Goal: Transaction & Acquisition: Purchase product/service

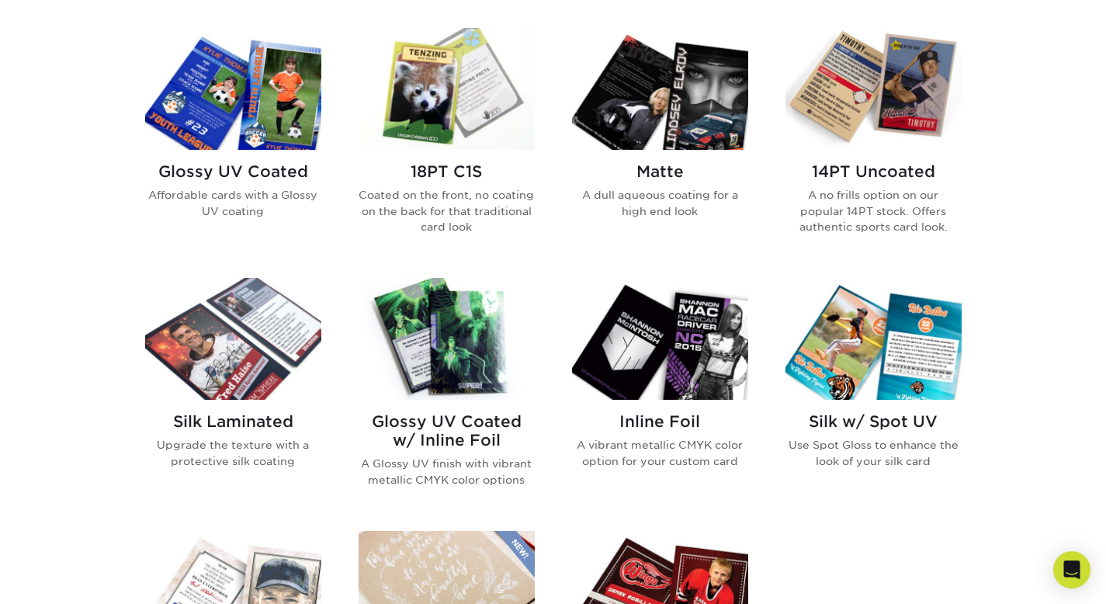
scroll to position [763, 0]
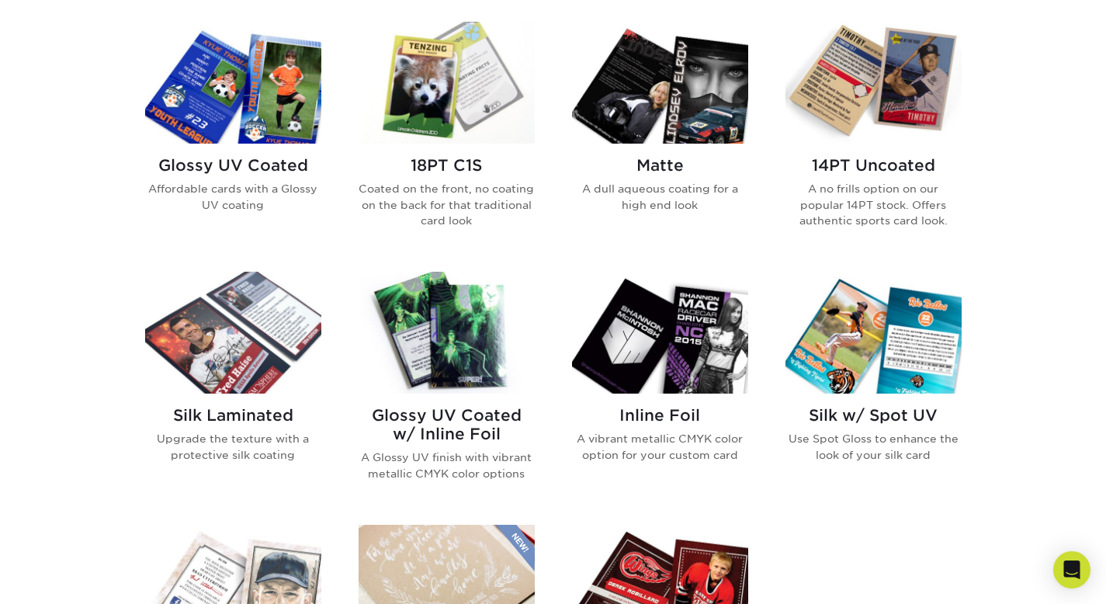
click at [470, 130] on img at bounding box center [447, 83] width 176 height 122
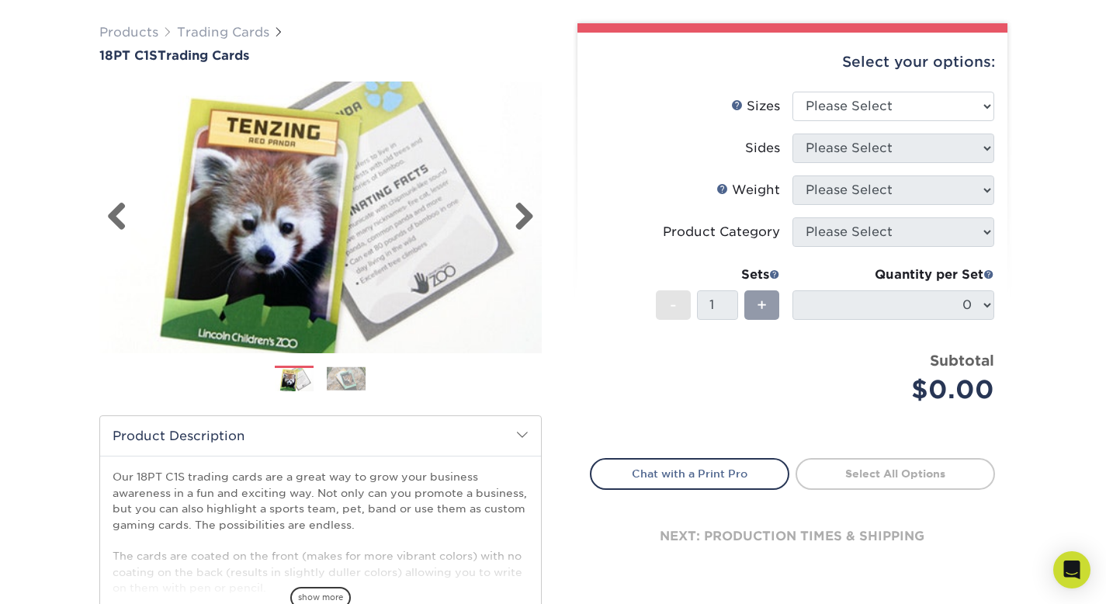
scroll to position [107, 0]
click at [920, 121] on li "Sizes Help Sizes Please Select 2.5" x 3.5"" at bounding box center [793, 113] width 404 height 42
click at [922, 119] on select "Please Select 2.5" x 3.5"" at bounding box center [893, 106] width 202 height 29
click at [792, 92] on select "Please Select 2.5" x 3.5"" at bounding box center [893, 106] width 202 height 29
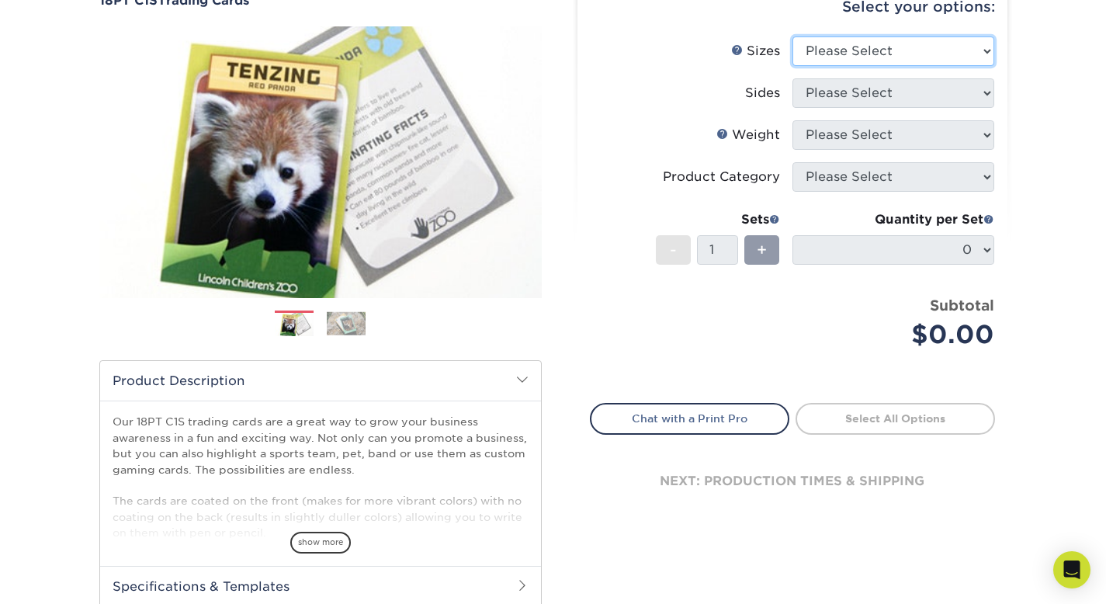
scroll to position [163, 0]
click at [893, 43] on select "Please Select 2.5" x 3.5"" at bounding box center [893, 50] width 202 height 29
click at [899, 63] on select "Please Select 2.5" x 3.5"" at bounding box center [893, 50] width 202 height 29
click at [899, 61] on select "Please Select 2.5" x 3.5"" at bounding box center [893, 50] width 202 height 29
select select "2.50x3.50"
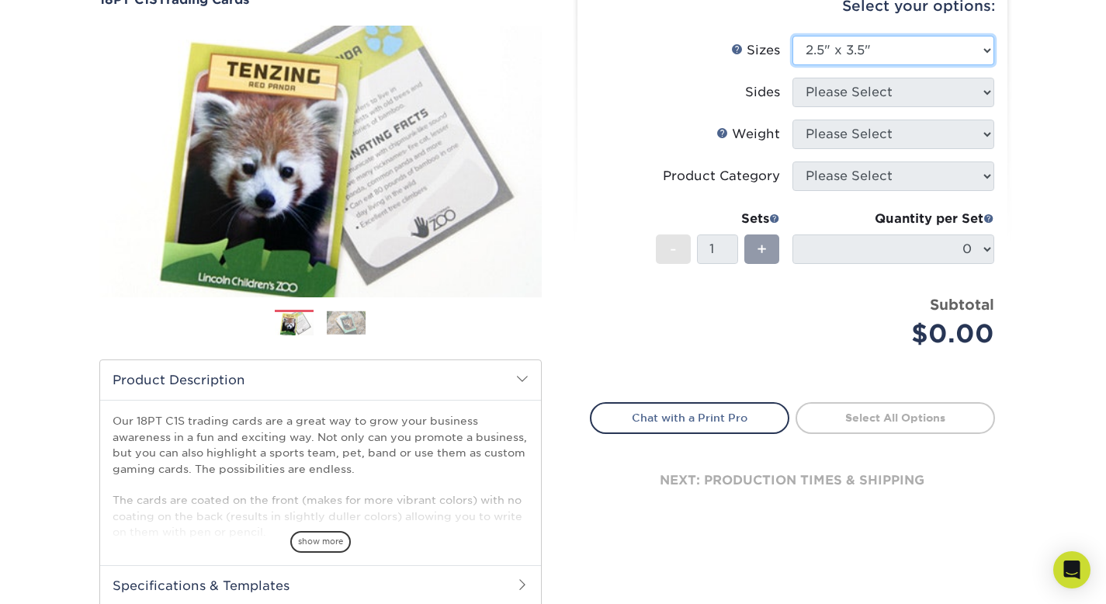
click at [792, 36] on select "Please Select 2.5" x 3.5"" at bounding box center [893, 50] width 202 height 29
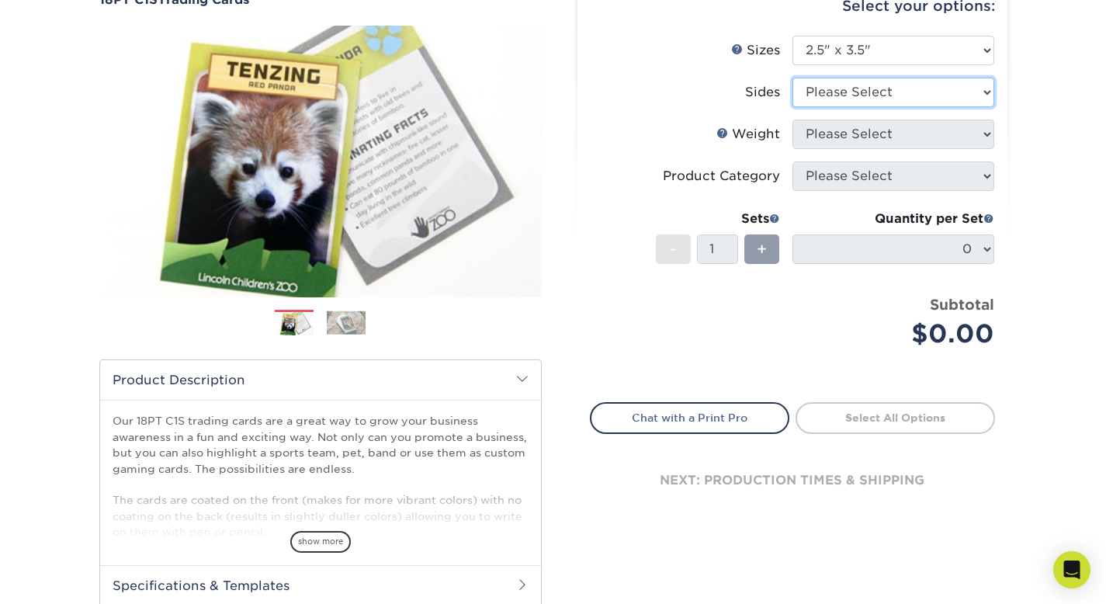
click at [891, 94] on select "Please Select Print Both Sides Print Front Only" at bounding box center [893, 92] width 202 height 29
select select "13abbda7-1d64-4f25-8bb2-c179b224825d"
click at [792, 78] on select "Please Select Print Both Sides Print Front Only" at bounding box center [893, 92] width 202 height 29
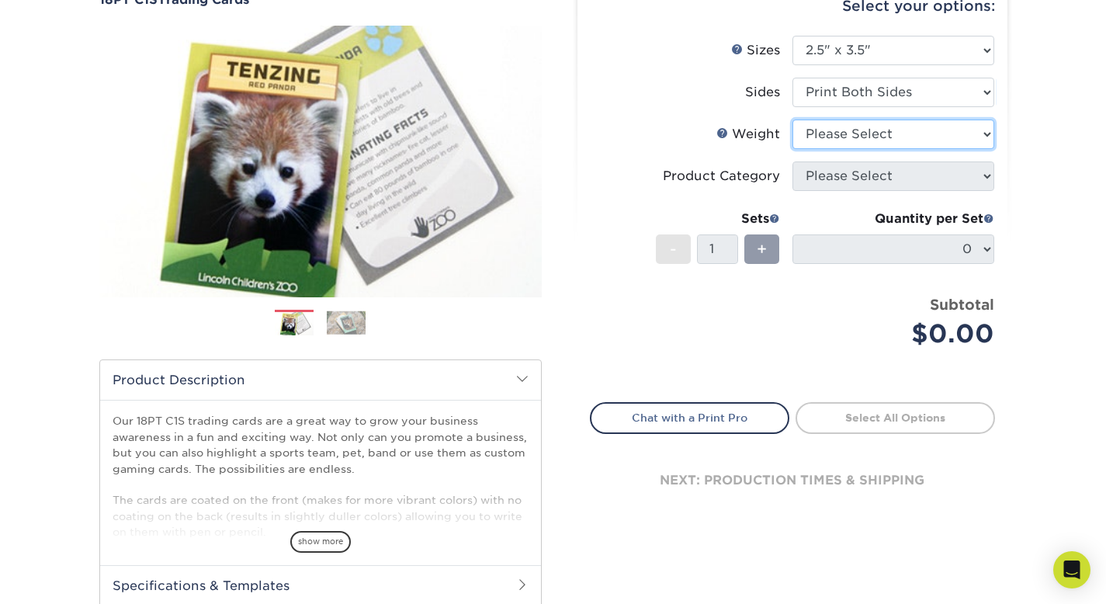
click at [878, 125] on select "Please Select 18PT C1S" at bounding box center [893, 134] width 202 height 29
select select "18PTC1S"
click at [792, 120] on select "Please Select 18PT C1S" at bounding box center [893, 134] width 202 height 29
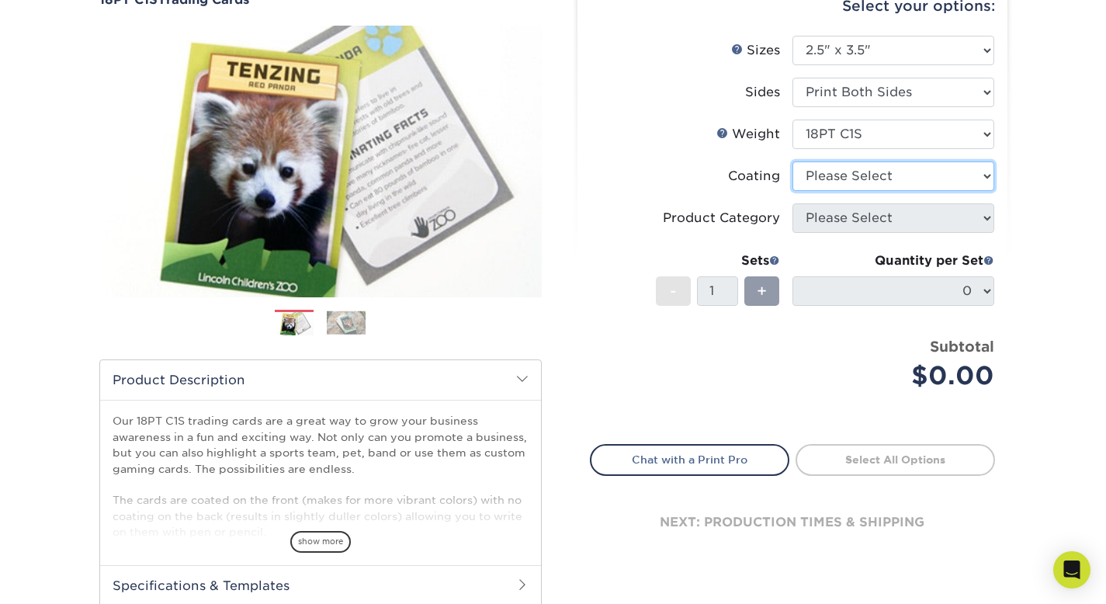
click at [861, 165] on select at bounding box center [893, 175] width 202 height 29
click at [792, 161] on select at bounding box center [893, 175] width 202 height 29
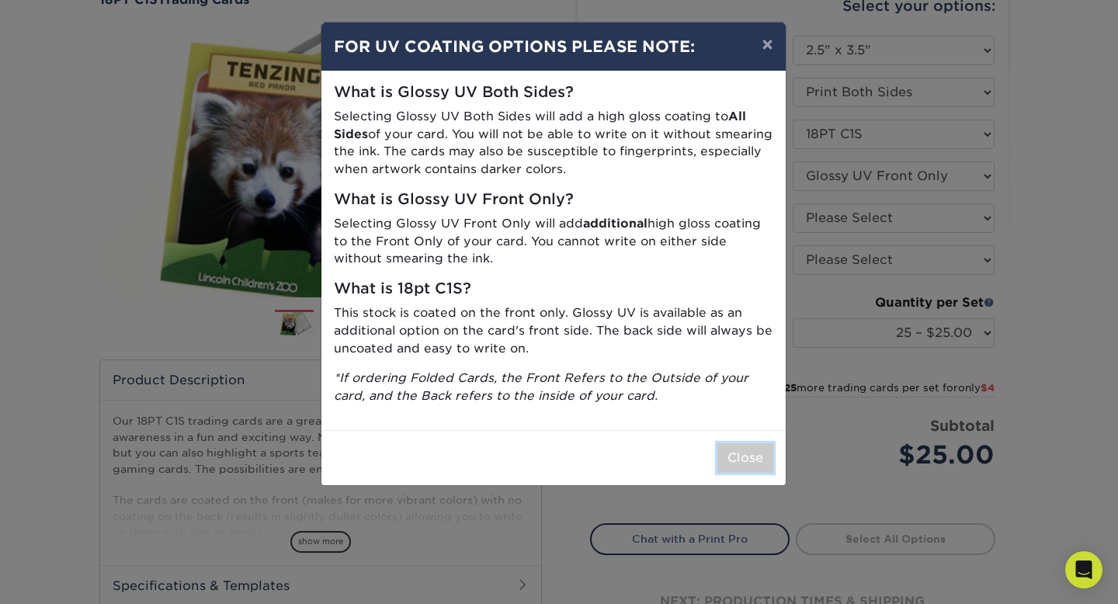
click at [723, 459] on button "Close" at bounding box center [745, 457] width 56 height 29
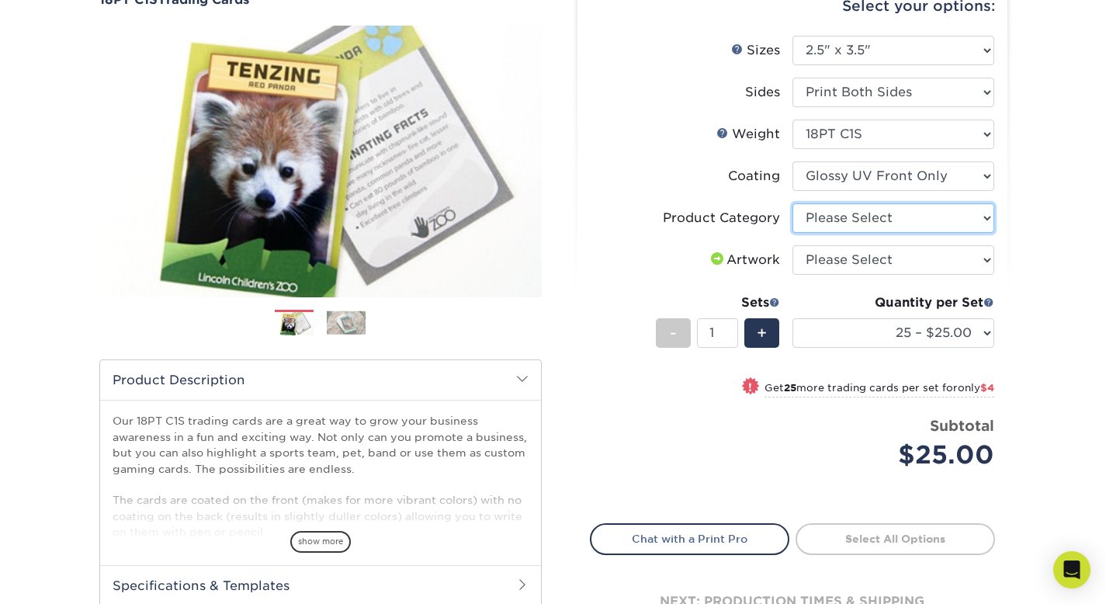
click at [902, 211] on select "Please Select Trading Cards" at bounding box center [893, 217] width 202 height 29
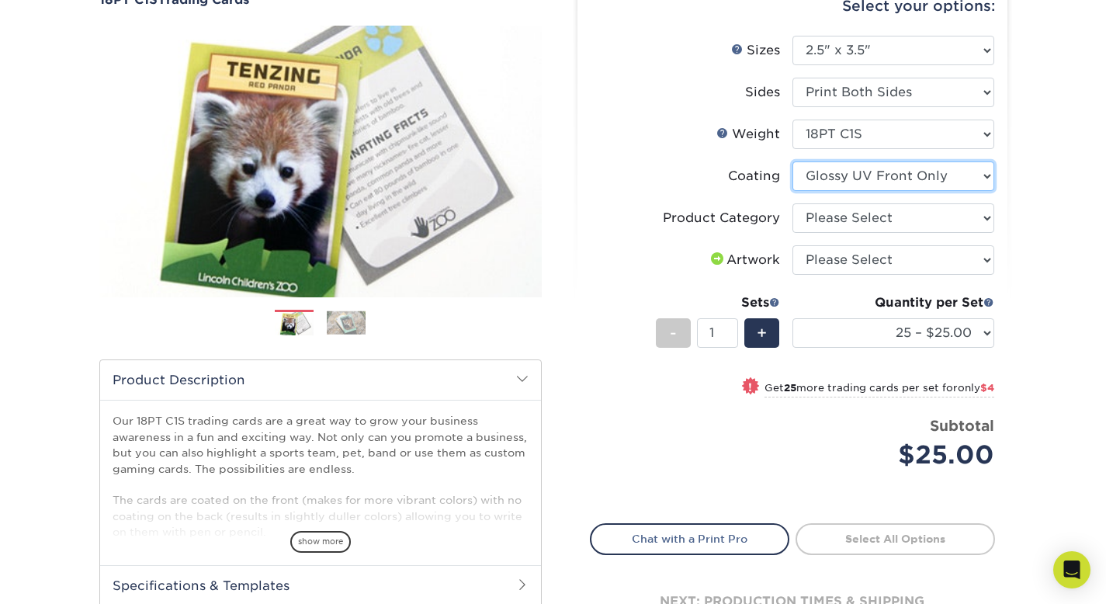
click at [900, 172] on select at bounding box center [893, 175] width 202 height 29
select select "-1"
click at [792, 161] on select at bounding box center [893, 175] width 202 height 29
select select
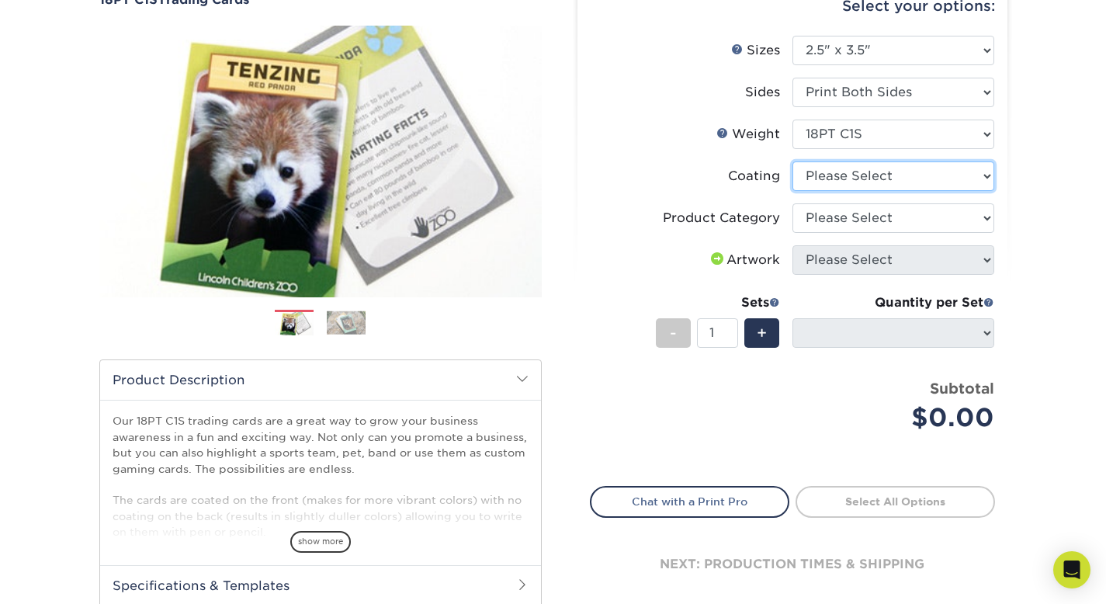
click at [884, 182] on select at bounding box center [893, 175] width 202 height 29
select select "1e8116af-acfc-44b1-83dc-8181aa338834"
click at [792, 161] on select at bounding box center [893, 175] width 202 height 29
select select "-1"
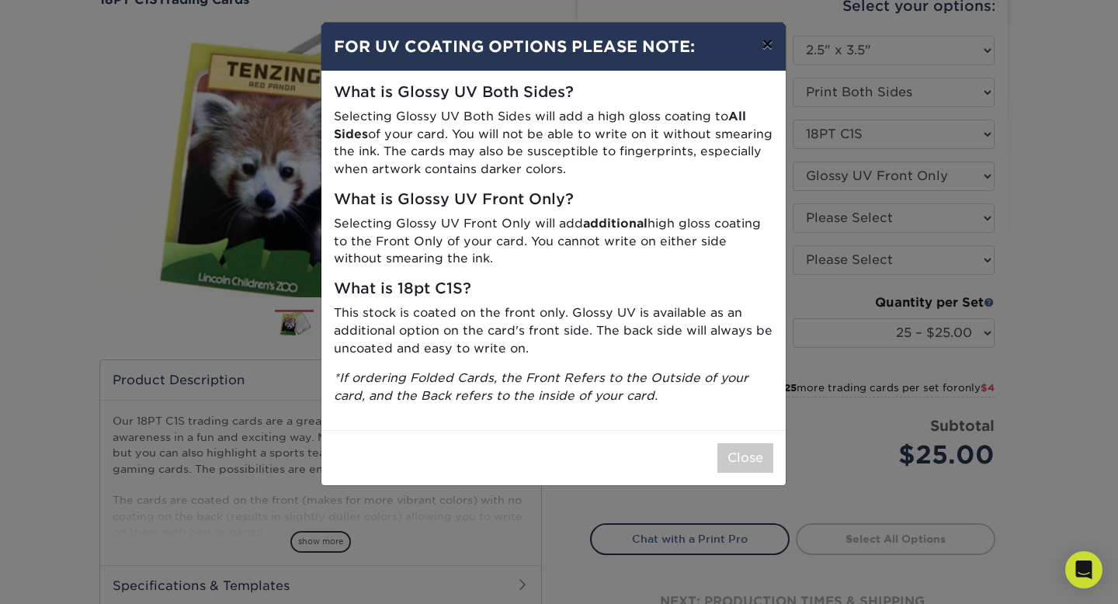
click at [767, 38] on button "×" at bounding box center [767, 44] width 36 height 43
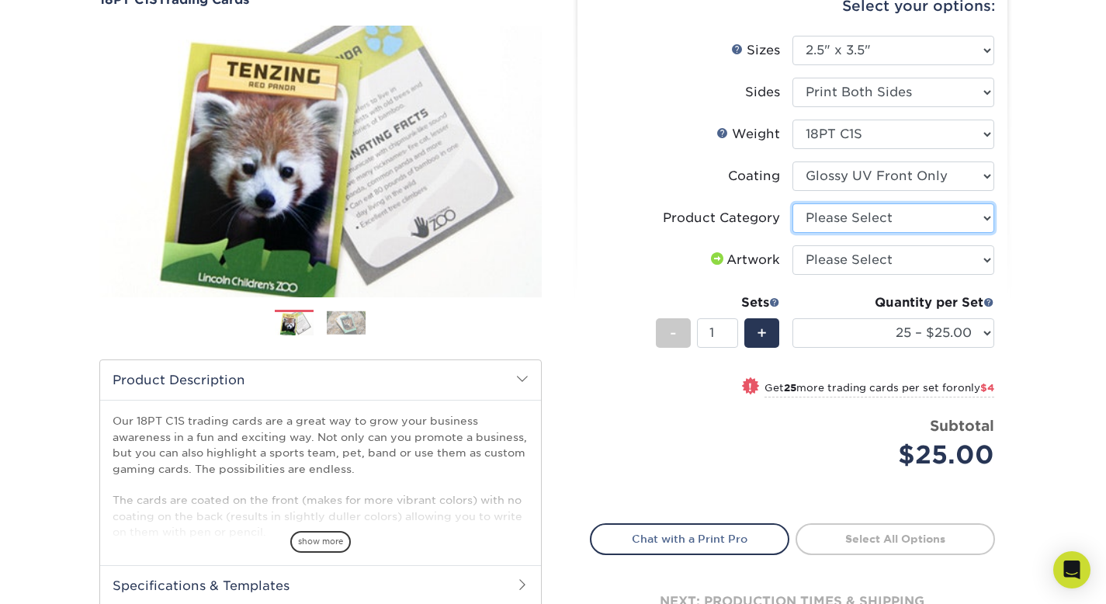
click at [955, 220] on select "Please Select Trading Cards" at bounding box center [893, 217] width 202 height 29
select select "c2f9bce9-36c2-409d-b101-c29d9d031e18"
click at [792, 203] on select "Please Select Trading Cards" at bounding box center [893, 217] width 202 height 29
click at [913, 255] on select "Please Select I will upload files I need a design - $100" at bounding box center [893, 259] width 202 height 29
select select "upload"
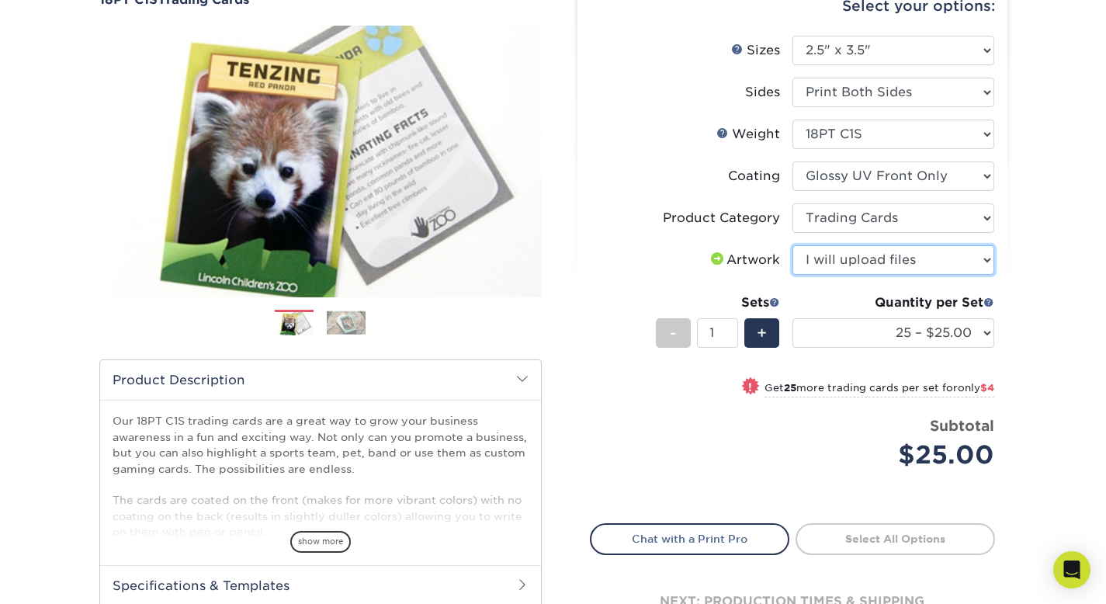
click at [792, 245] on select "Please Select I will upload files I need a design - $100" at bounding box center [893, 259] width 202 height 29
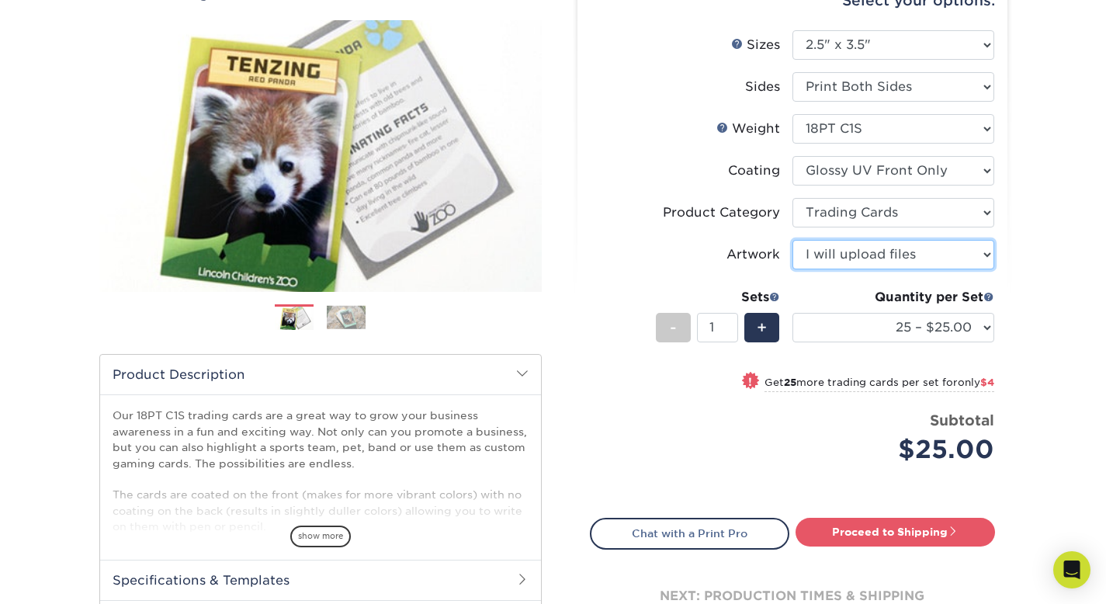
scroll to position [169, 0]
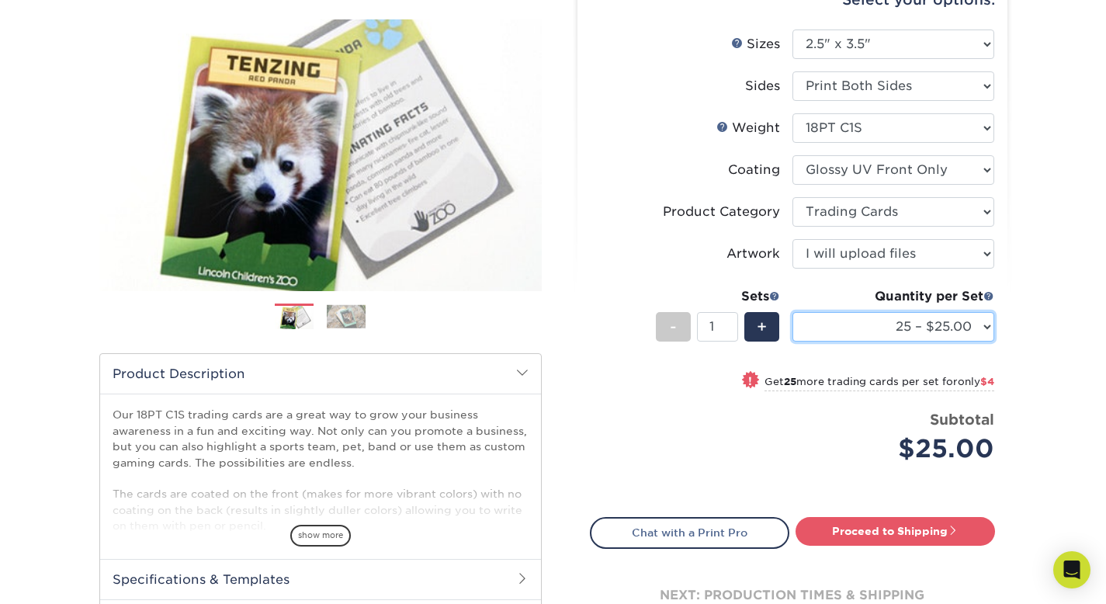
click at [914, 321] on select "25 – $25.00 50 – $29.00 75 – $37.00 100 – $41.00 250 – $48.00 500 – $58.00 1000…" at bounding box center [893, 326] width 202 height 29
click at [792, 312] on select "25 – $25.00 50 – $29.00 75 – $37.00 100 – $41.00 250 – $48.00 500 – $58.00 1000…" at bounding box center [893, 326] width 202 height 29
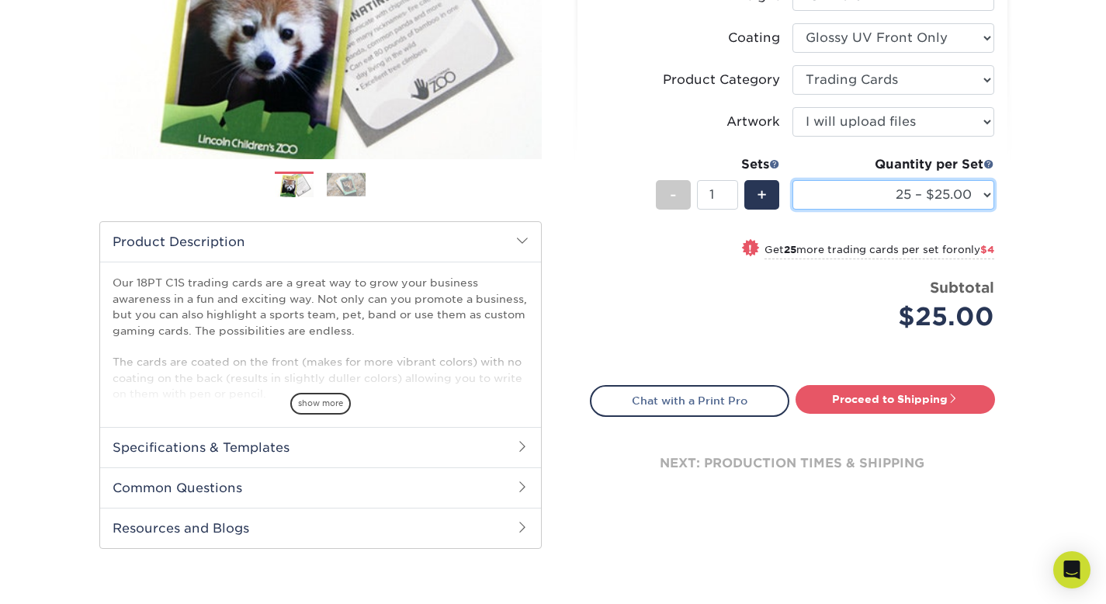
scroll to position [301, 0]
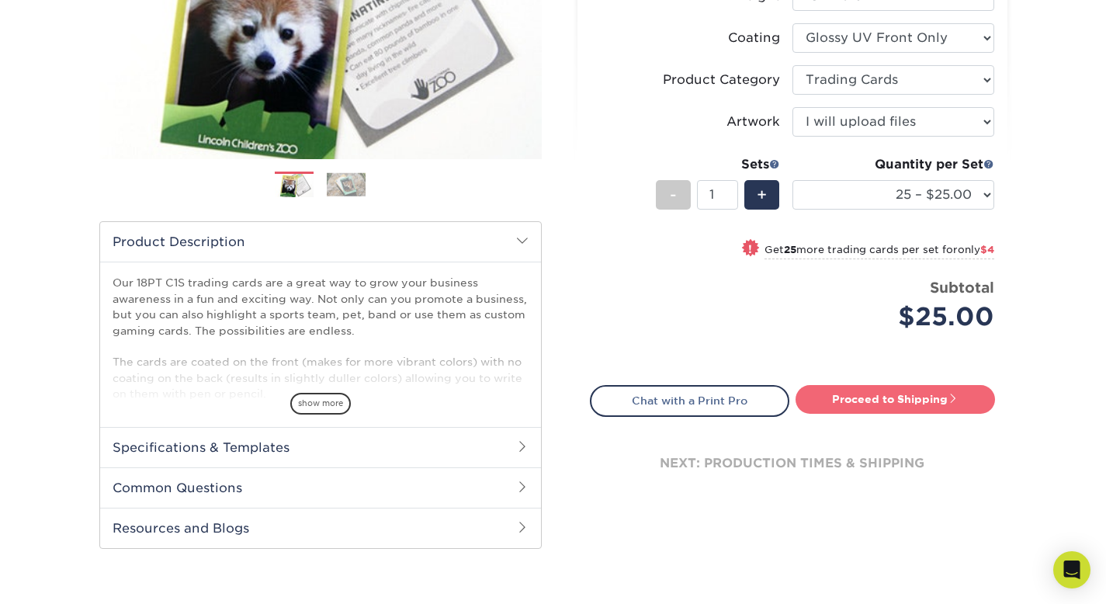
click at [886, 410] on link "Proceed to Shipping" at bounding box center [894, 399] width 199 height 28
type input "Set 1"
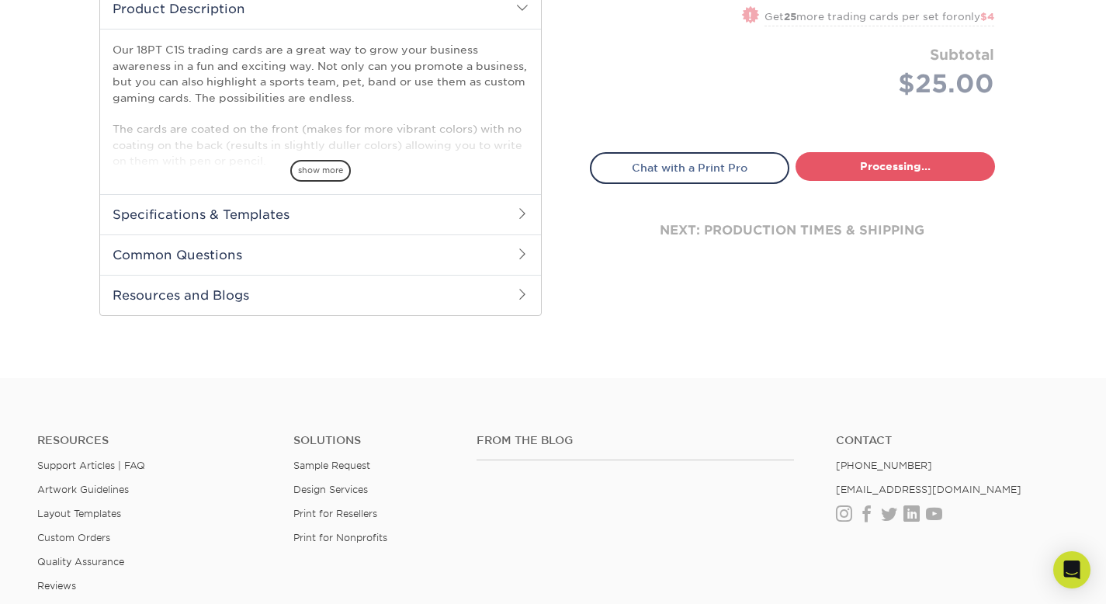
select select "08588386-0599-420e-8c79-4535039915a0"
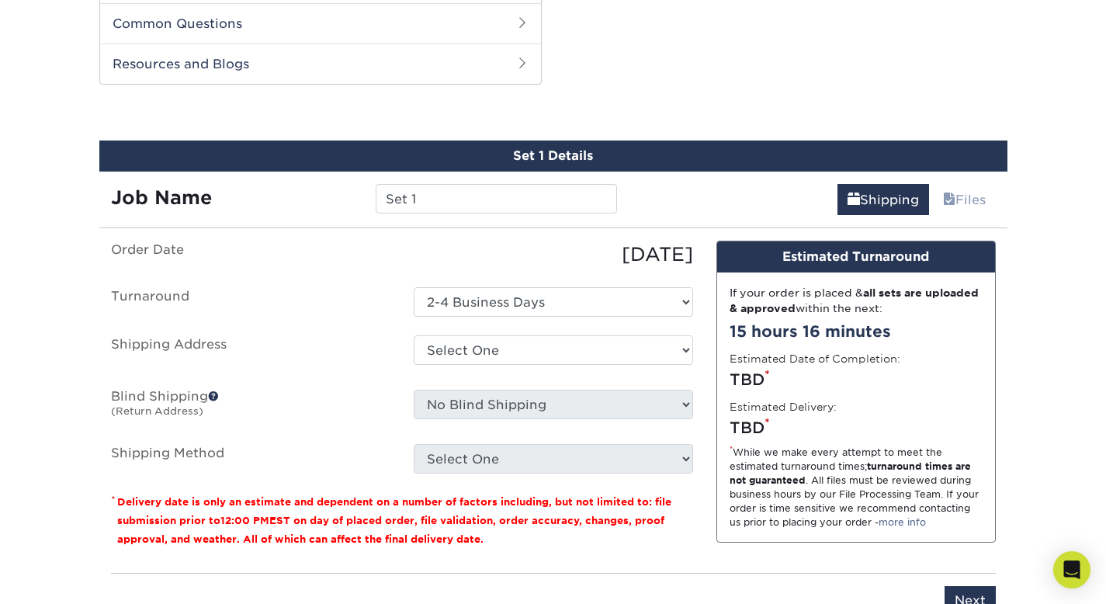
scroll to position [773, 0]
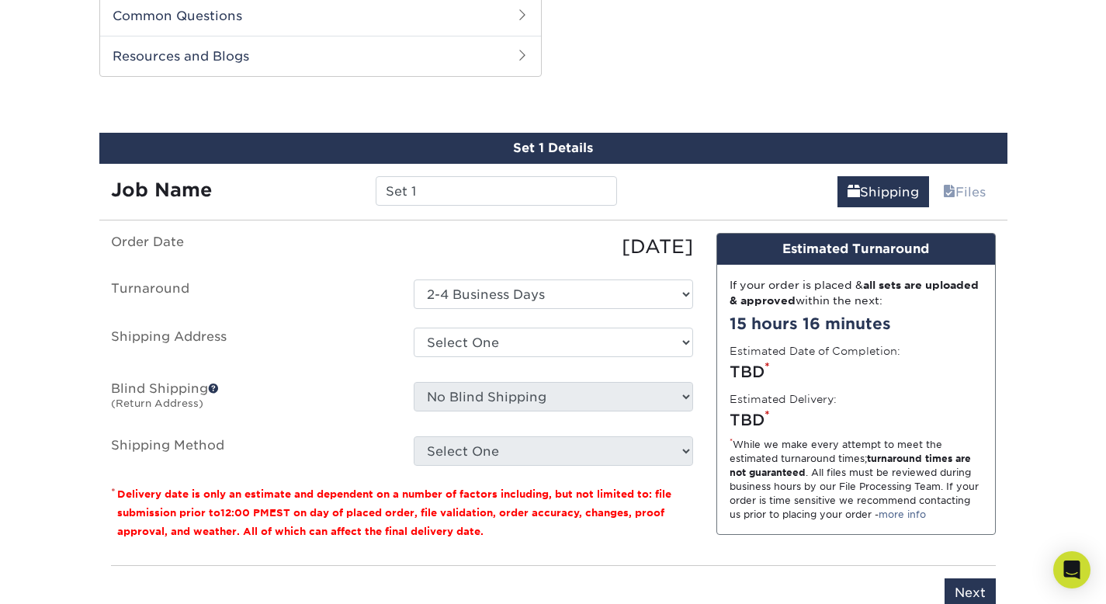
click at [483, 169] on div "Job Name Set 1" at bounding box center [364, 185] width 530 height 43
click at [480, 178] on input "Set 1" at bounding box center [496, 190] width 241 height 29
click at [479, 178] on input "Set 1" at bounding box center [496, 190] width 241 height 29
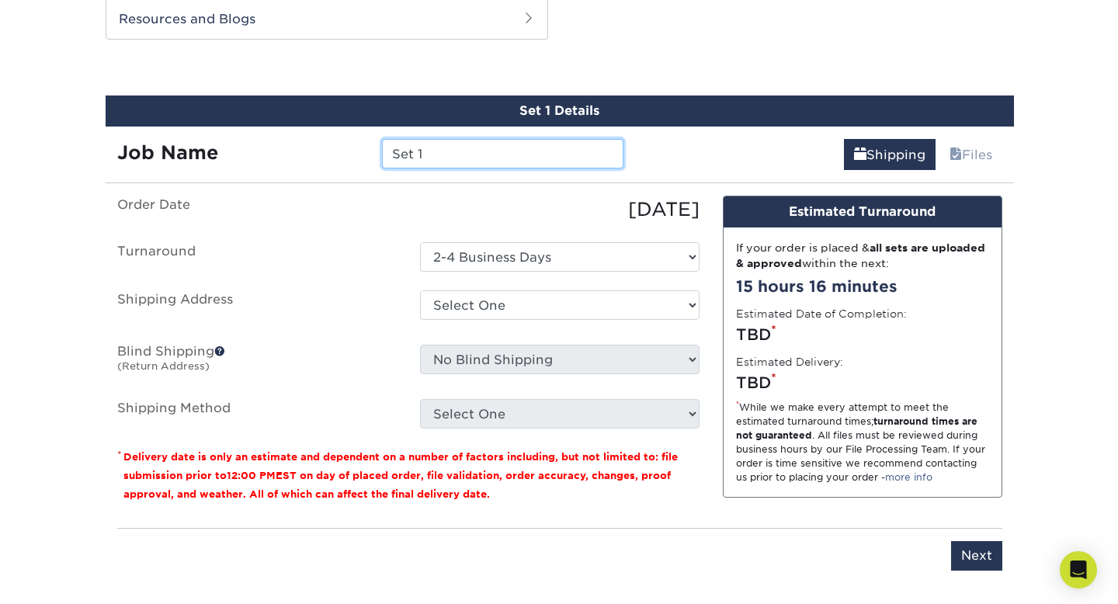
scroll to position [815, 0]
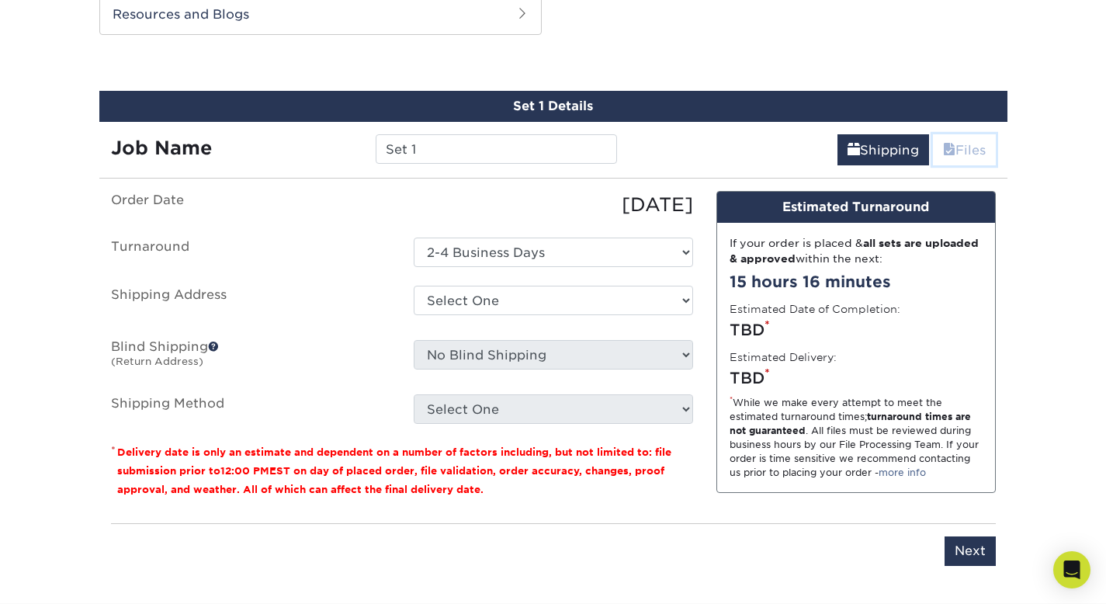
click at [959, 144] on link "Files" at bounding box center [964, 149] width 63 height 31
click at [969, 144] on link "Files" at bounding box center [964, 149] width 63 height 31
click at [532, 300] on select "Select One + Add New Address - Login" at bounding box center [553, 300] width 279 height 29
click at [505, 258] on select "Select One 2-4 Business Days" at bounding box center [553, 251] width 279 height 29
click at [414, 237] on select "Select One 2-4 Business Days" at bounding box center [553, 251] width 279 height 29
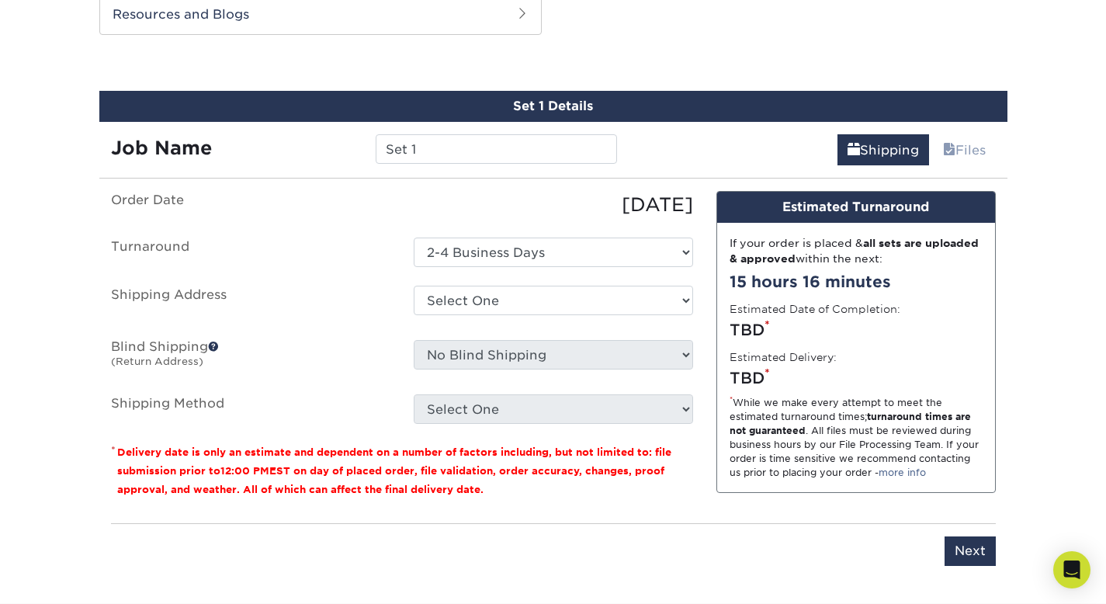
click at [611, 212] on div "08/14/2025" at bounding box center [553, 205] width 303 height 28
click at [483, 136] on input "Set 1" at bounding box center [496, 148] width 241 height 29
click at [482, 137] on input "Set 1" at bounding box center [496, 148] width 241 height 29
type input "K & Shay"
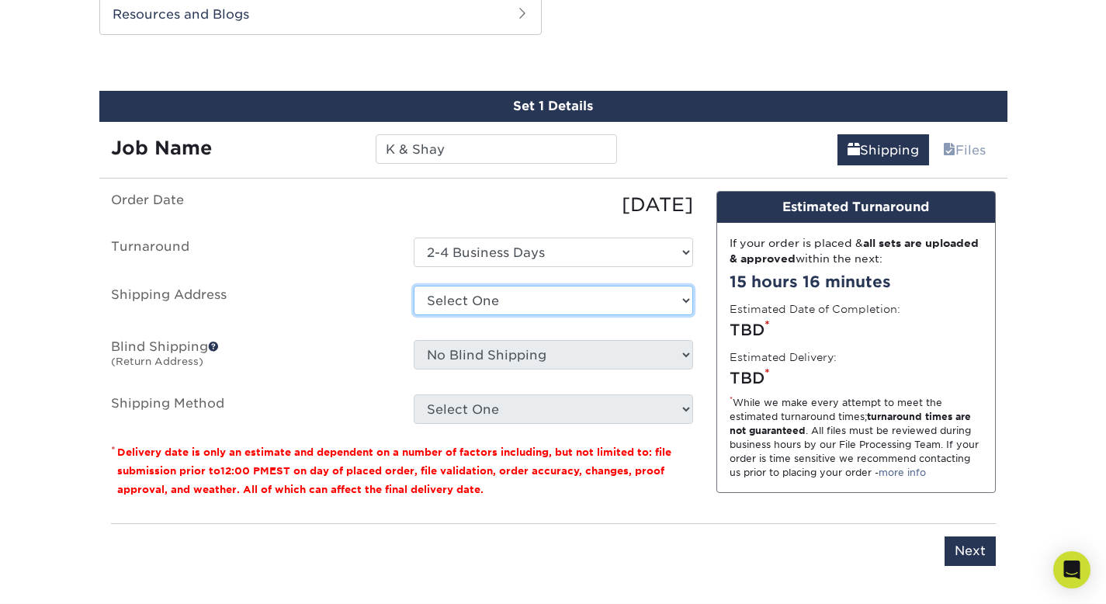
click at [590, 290] on select "Select One + Add New Address - Login" at bounding box center [553, 300] width 279 height 29
select select "newaddress"
click at [414, 286] on select "Select One + Add New Address - Login" at bounding box center [553, 300] width 279 height 29
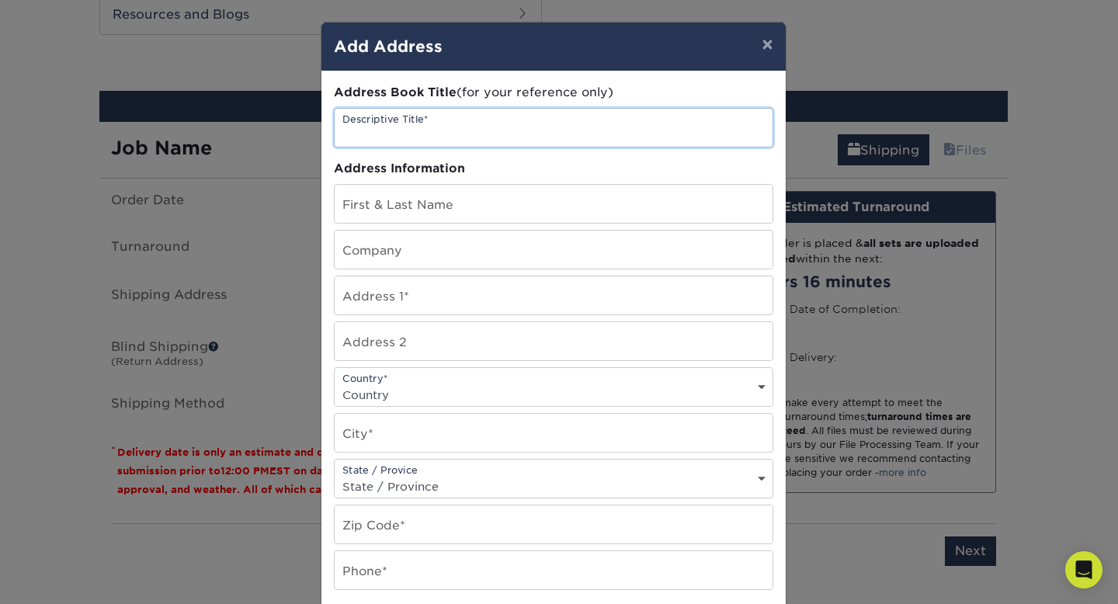
click at [543, 136] on input "text" at bounding box center [553, 128] width 438 height 38
click at [523, 158] on div "Address Book Title (for your reference only) Descriptive Title* Address Informa…" at bounding box center [553, 419] width 439 height 670
click at [528, 144] on input "text" at bounding box center [553, 128] width 438 height 38
click at [366, 139] on input "K & SHay" at bounding box center [553, 128] width 438 height 38
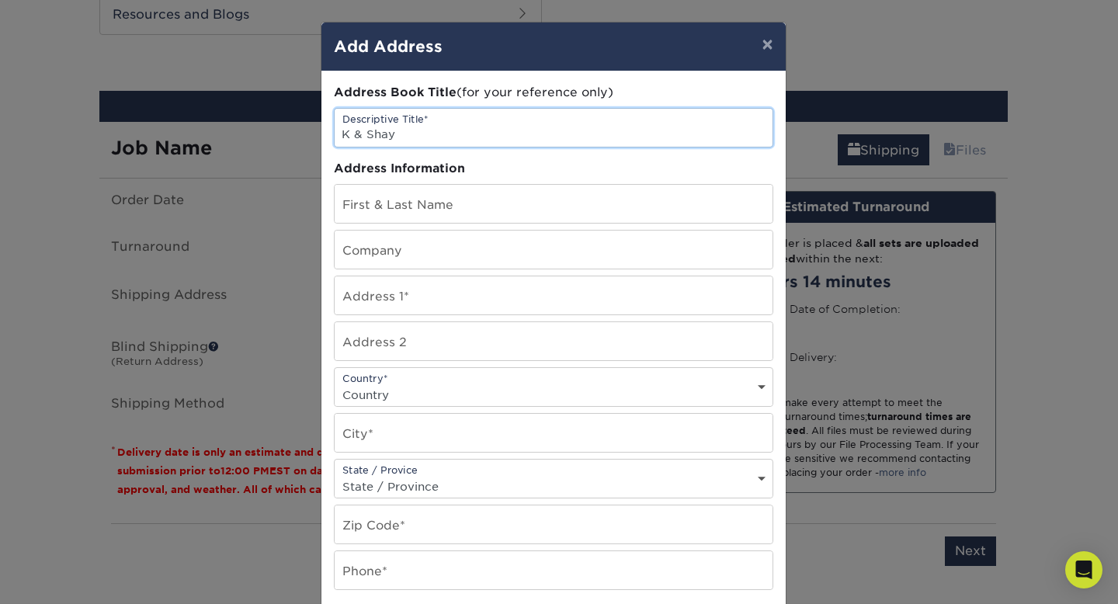
type input "K & Shay"
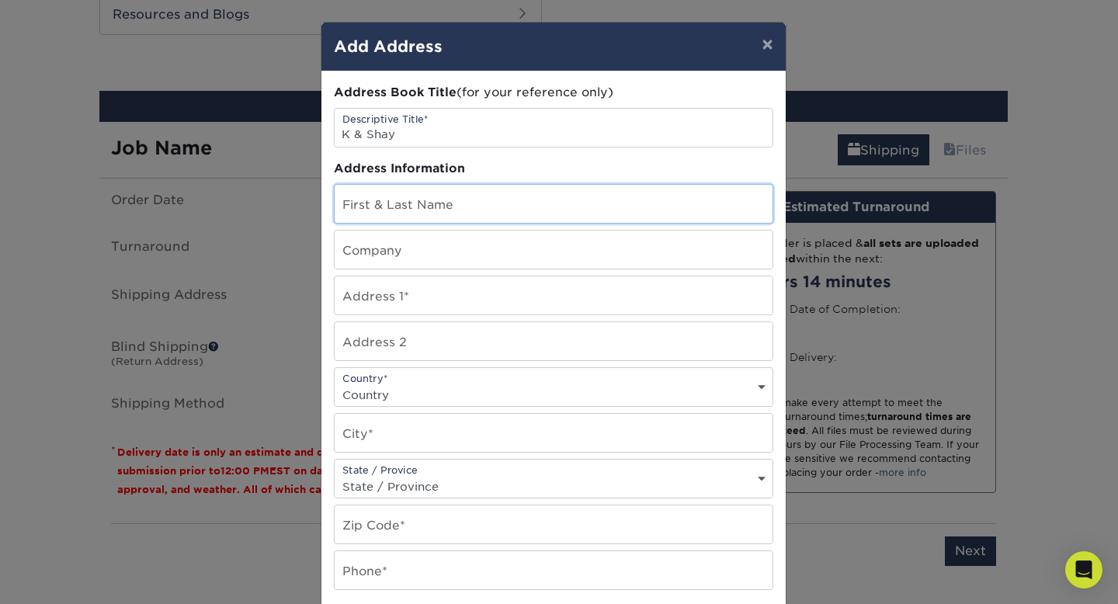
click at [445, 205] on input "text" at bounding box center [553, 204] width 438 height 38
type input "Kaine D Aaron"
type input "1823 Hairston Street"
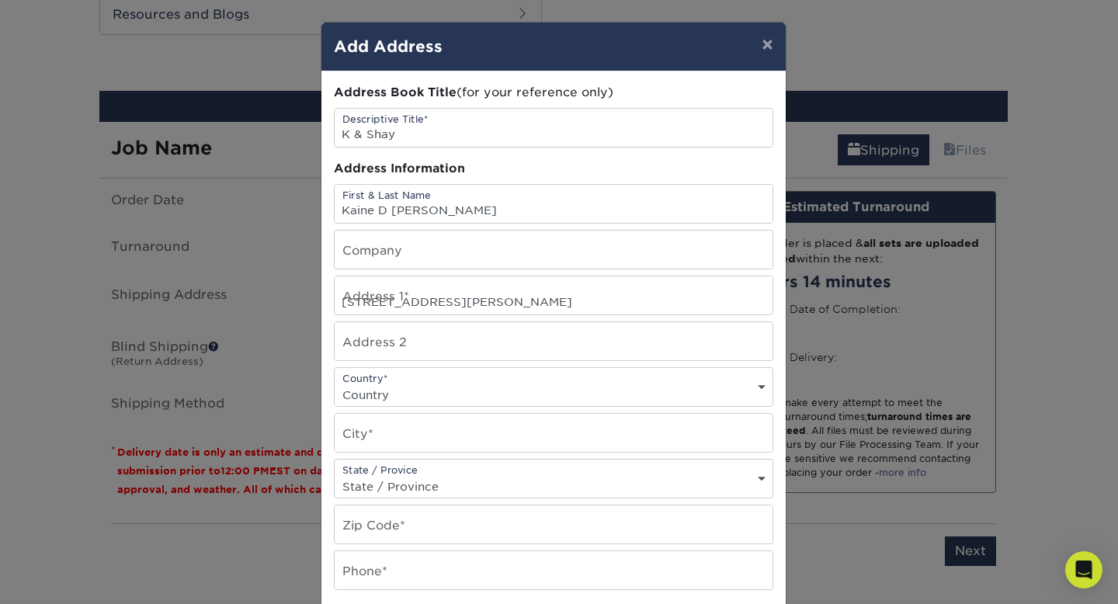
select select "US"
type input "Conway"
select select "AR"
type input "72034"
type input "5017642095"
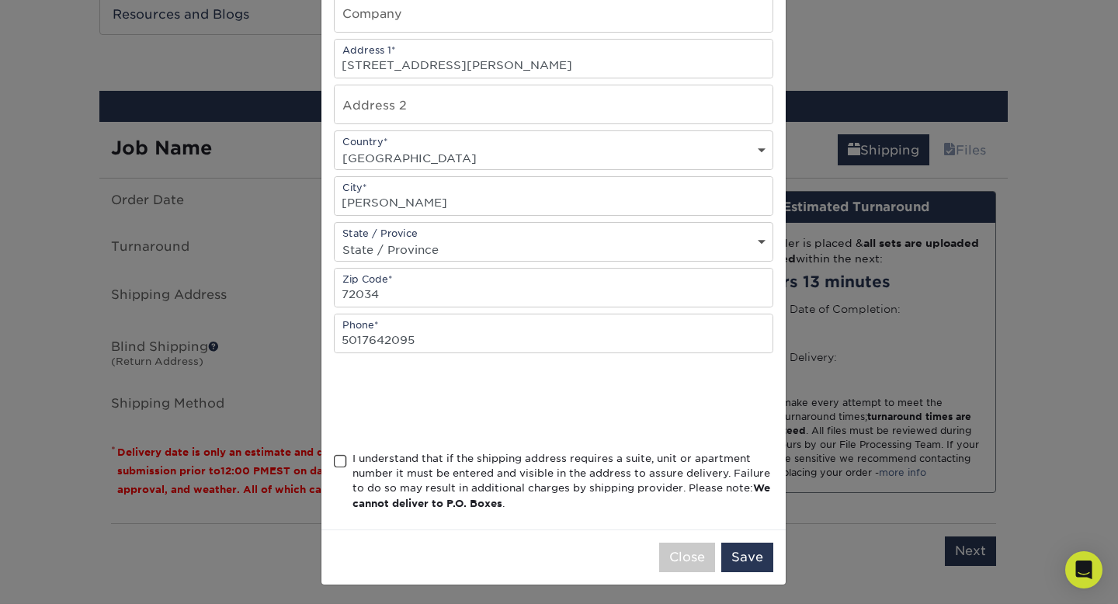
scroll to position [237, 0]
click at [334, 455] on span at bounding box center [340, 461] width 13 height 15
click at [0, 0] on input "I understand that if the shipping address requires a suite, unit or apartment n…" at bounding box center [0, 0] width 0 height 0
click at [740, 542] on button "Save" at bounding box center [747, 556] width 52 height 29
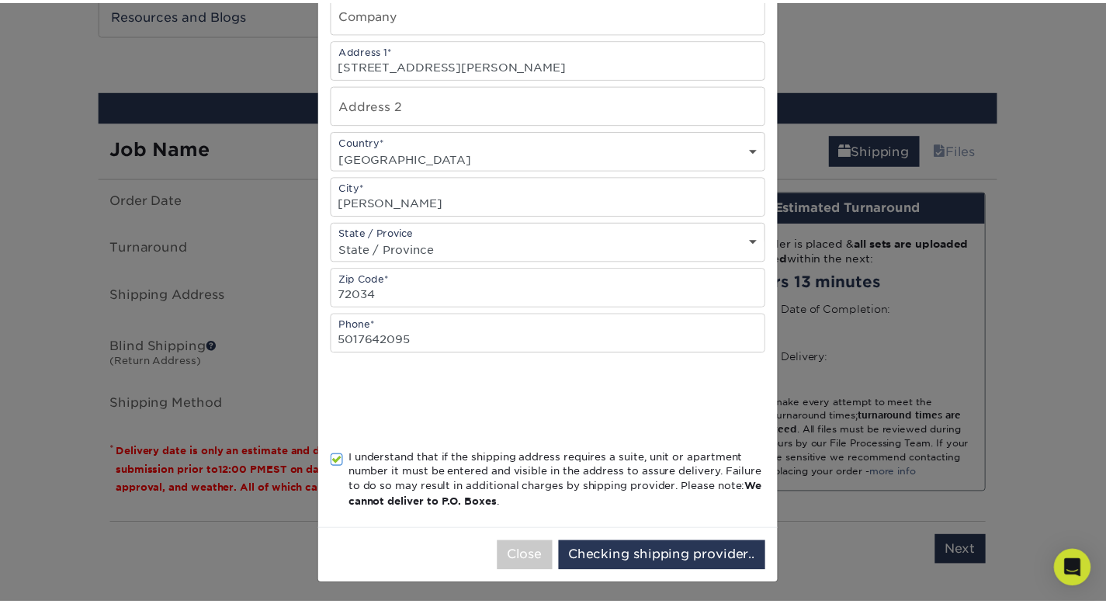
scroll to position [0, 0]
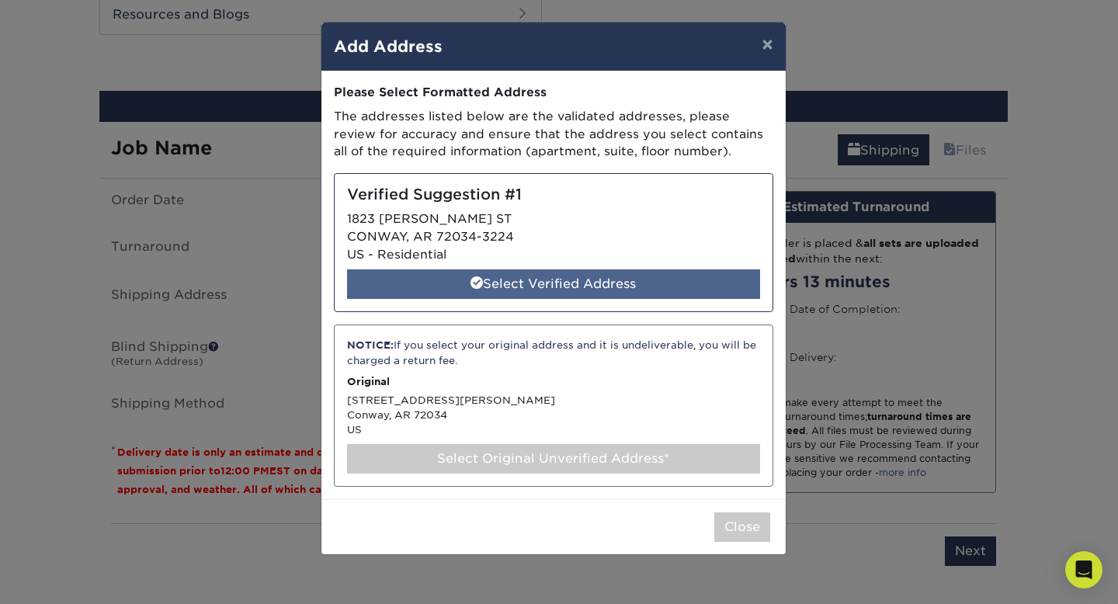
click at [473, 281] on span at bounding box center [476, 282] width 12 height 12
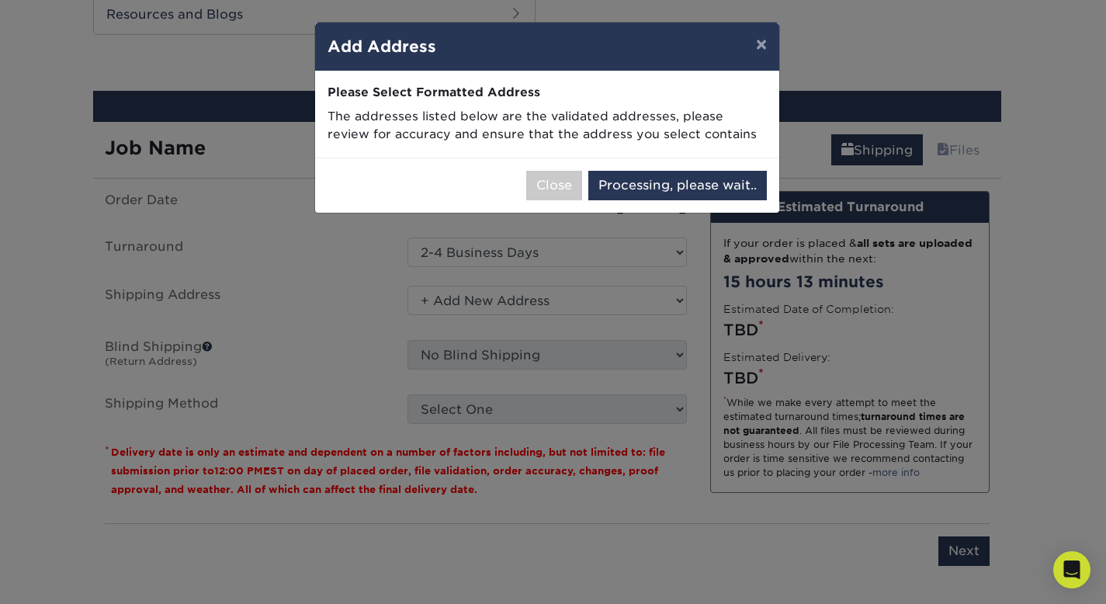
select select "285093"
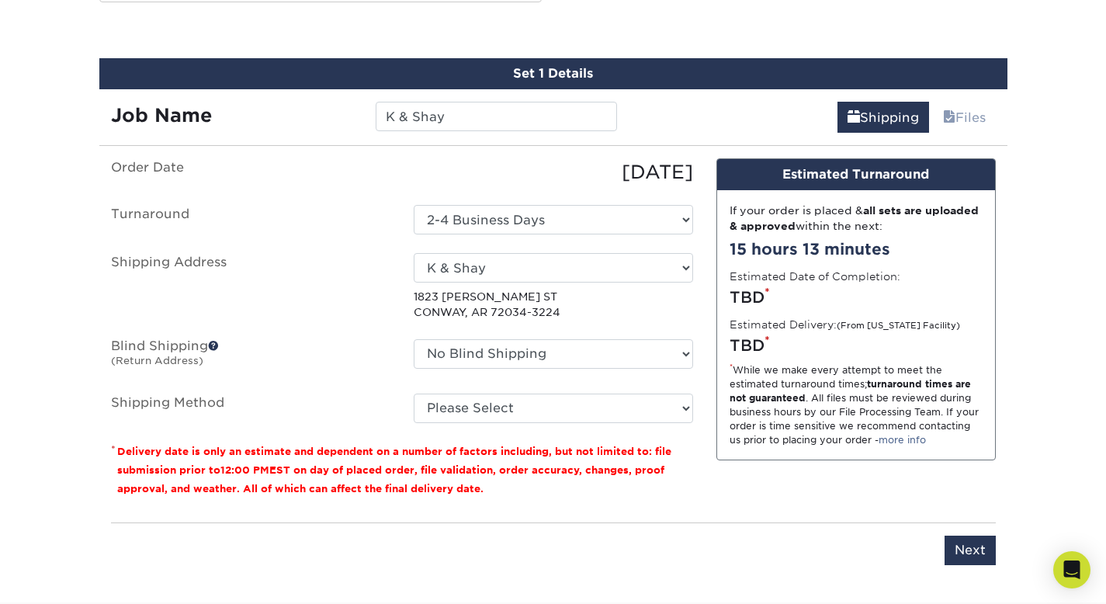
scroll to position [849, 0]
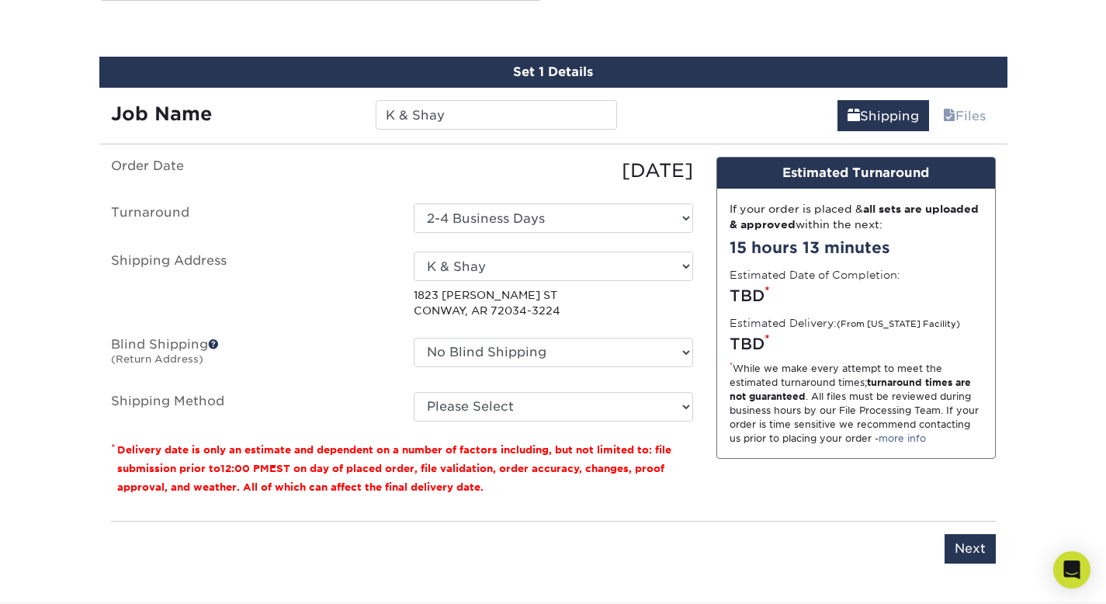
click at [487, 334] on ul "Order Date 08/14/2025 Turnaround Select One 2-4 Business Days Shipping Address …" at bounding box center [402, 289] width 582 height 265
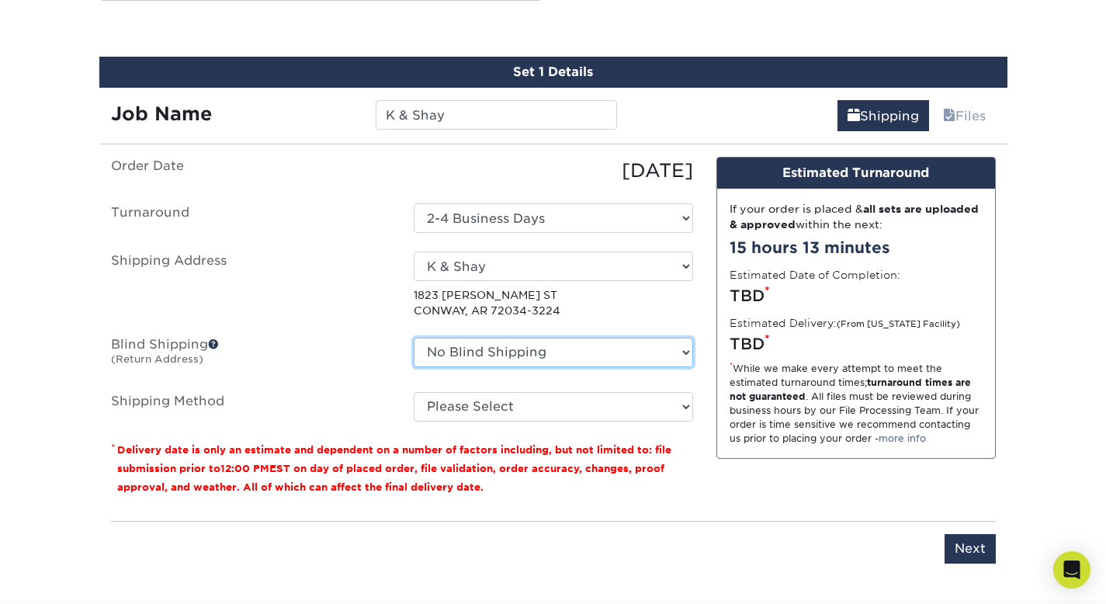
click at [488, 342] on select "No Blind Shipping + Add New Address" at bounding box center [553, 352] width 279 height 29
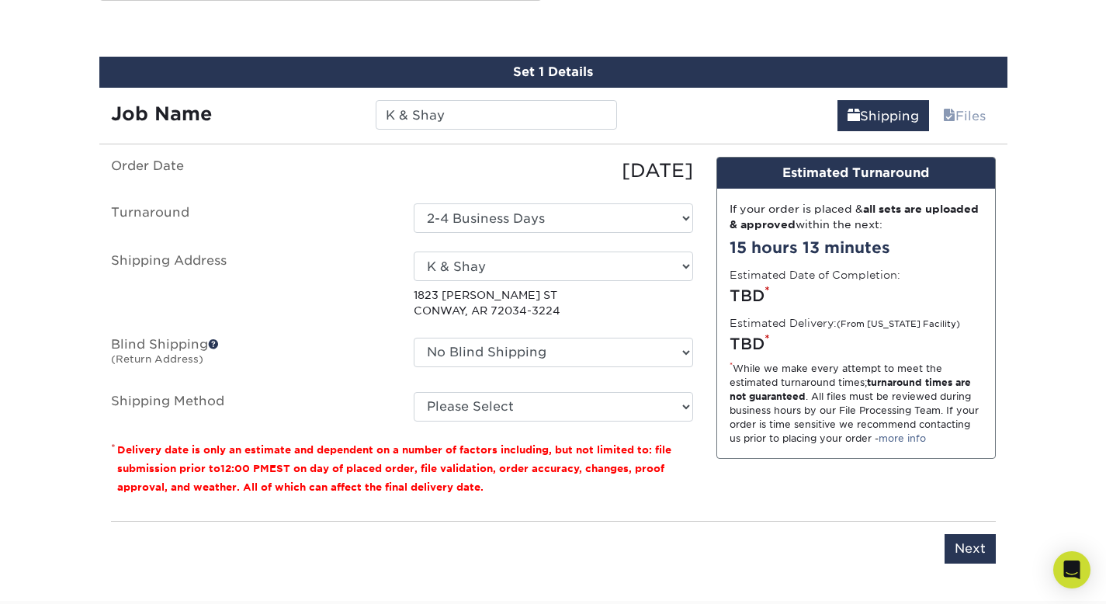
click at [215, 344] on span at bounding box center [213, 343] width 11 height 11
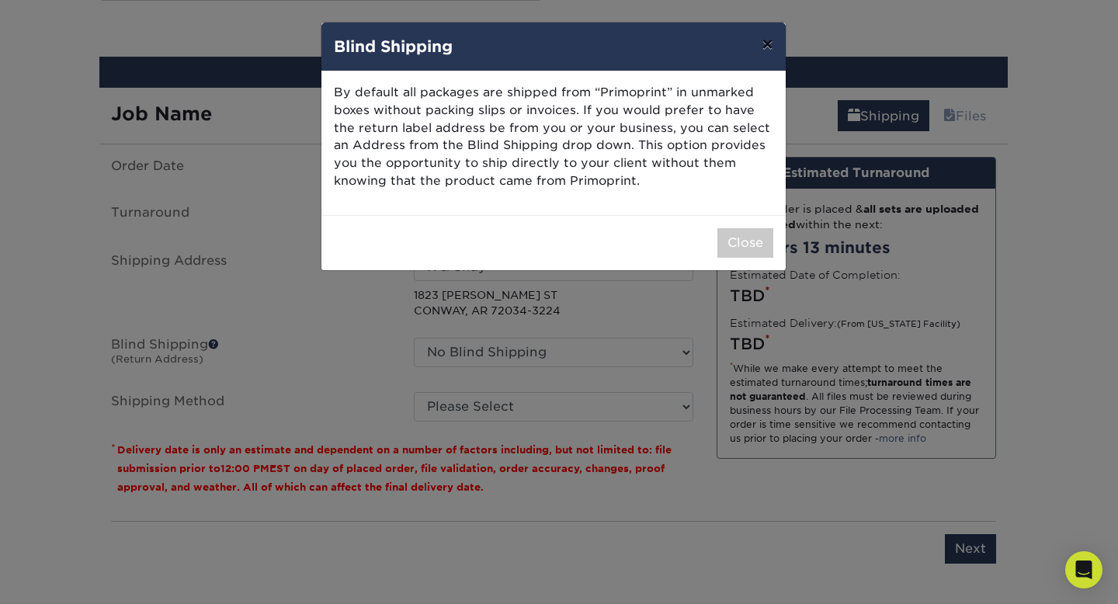
click at [763, 51] on button "×" at bounding box center [767, 44] width 36 height 43
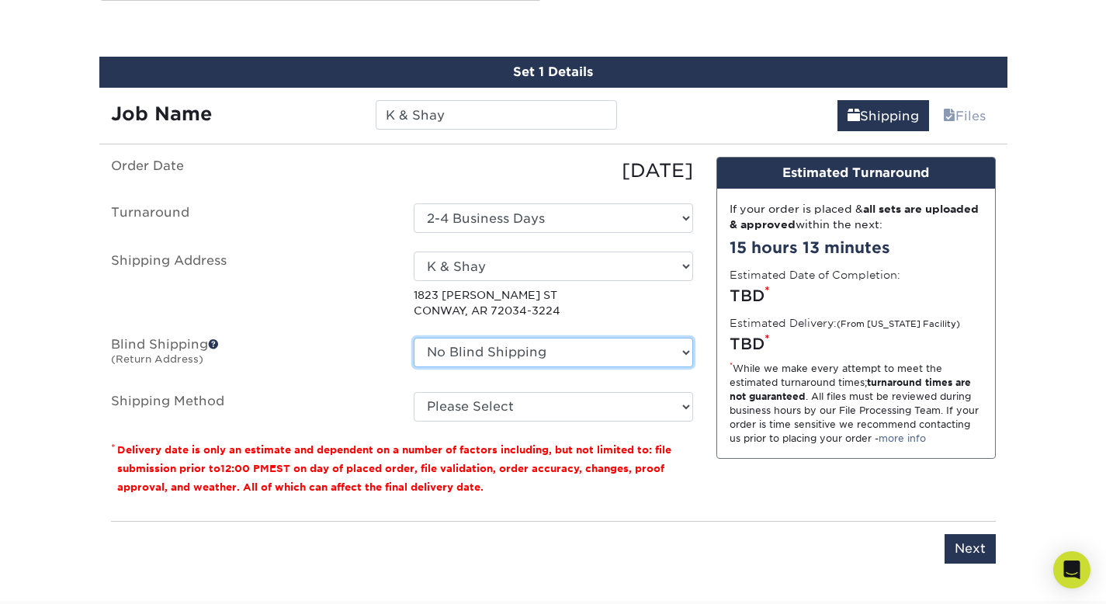
click at [634, 355] on select "No Blind Shipping + Add New Address" at bounding box center [553, 352] width 279 height 29
click at [414, 338] on select "No Blind Shipping + Add New Address" at bounding box center [553, 352] width 279 height 29
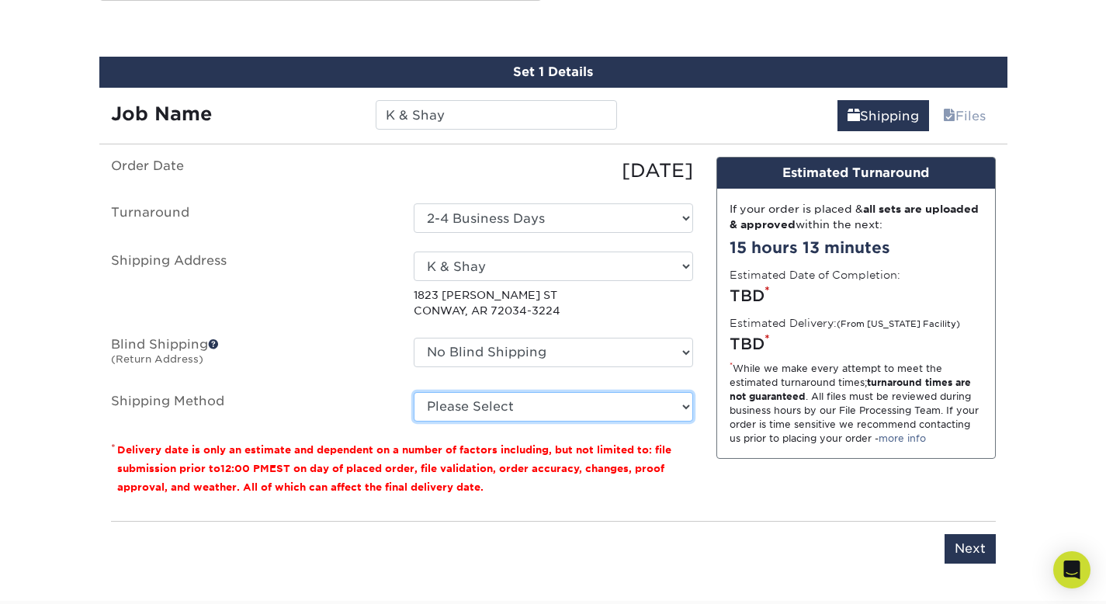
click at [600, 404] on select "Please Select Ground Shipping (+$23.90) 3 Day Shipping Service (+$30.15) 2 Day …" at bounding box center [553, 406] width 279 height 29
select select "03"
click at [414, 392] on select "Please Select Ground Shipping (+$23.90) 3 Day Shipping Service (+$30.15) 2 Day …" at bounding box center [553, 406] width 279 height 29
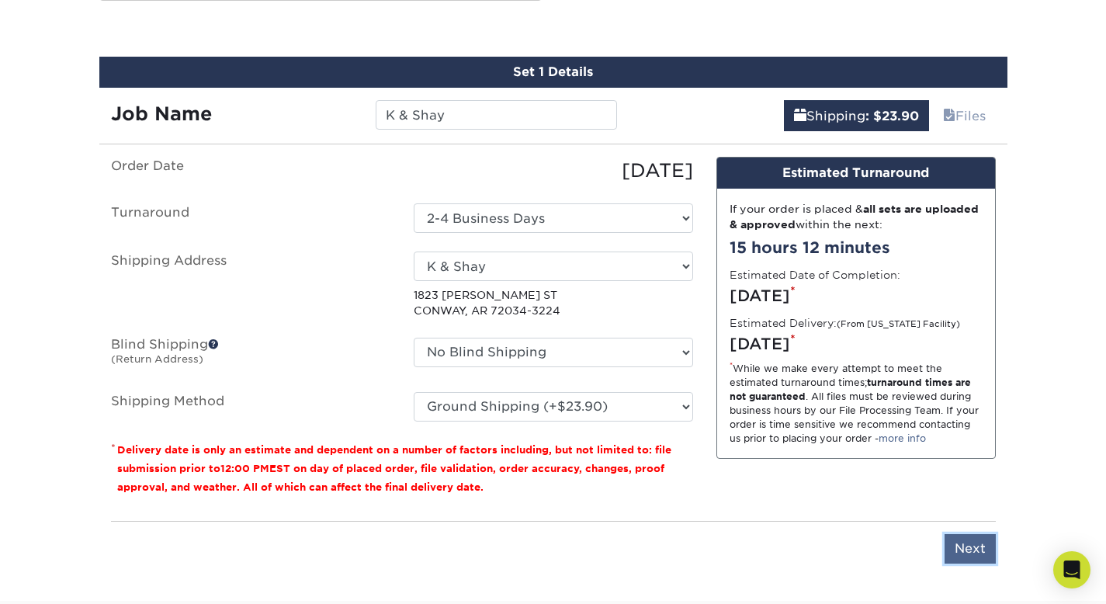
click at [955, 560] on input "Next" at bounding box center [969, 548] width 51 height 29
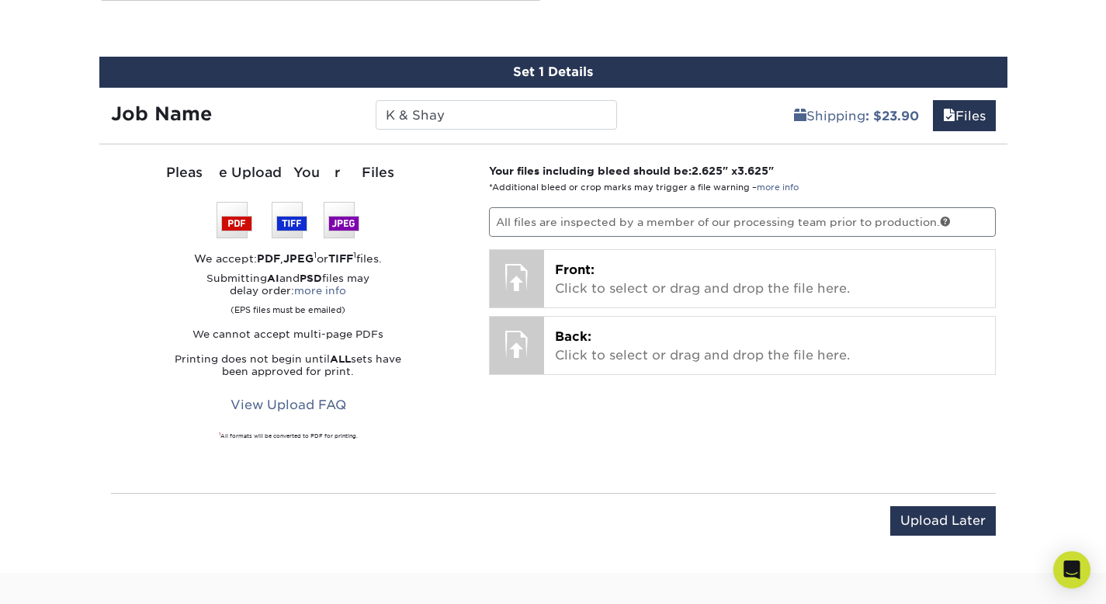
click at [690, 217] on p "All files are inspected by a member of our processing team prior to production." at bounding box center [742, 221] width 507 height 29
click at [341, 289] on link "more info" at bounding box center [320, 291] width 52 height 12
click at [754, 208] on p "All files are inspected by a member of our processing team prior to production." at bounding box center [742, 221] width 507 height 29
click at [938, 217] on p "All files are inspected by a member of our processing team prior to production." at bounding box center [742, 221] width 507 height 29
click at [943, 217] on link at bounding box center [945, 221] width 11 height 11
